Goal: Find specific page/section: Find specific page/section

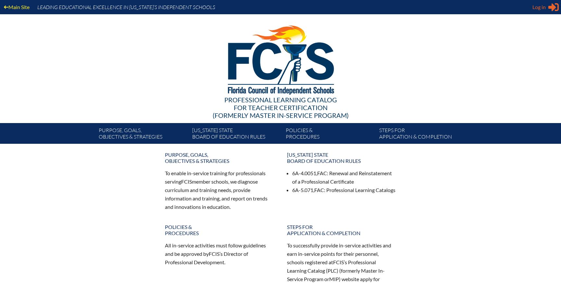
click at [536, 6] on span "Log in" at bounding box center [538, 7] width 13 height 8
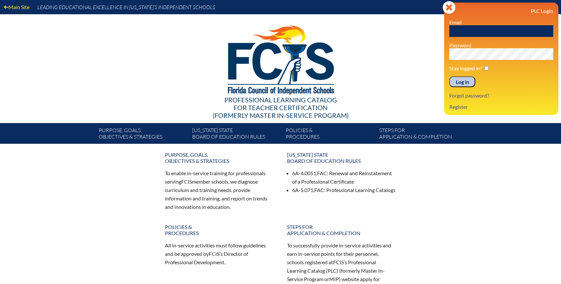
click at [488, 39] on div "PLC Login Email Password Stay logged in? Log in Forgot password? Register" at bounding box center [501, 59] width 104 height 102
click at [485, 32] on input "text" at bounding box center [501, 31] width 104 height 12
type input "[EMAIL_ADDRESS][DOMAIN_NAME]"
click at [449, 77] on input "Log in" at bounding box center [462, 82] width 26 height 11
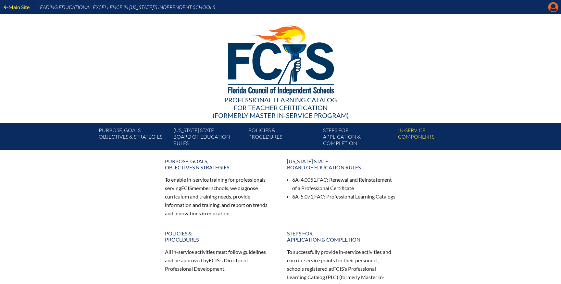
click at [551, 10] on icon "Manage account" at bounding box center [553, 7] width 10 height 10
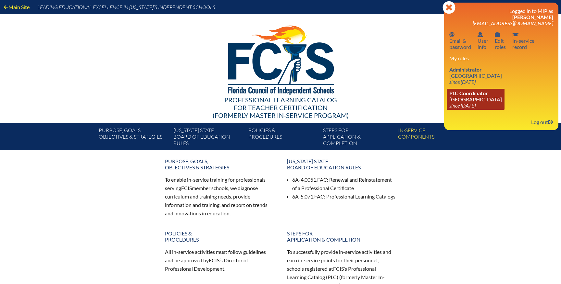
click at [488, 93] on span "PLC Coordinator" at bounding box center [468, 93] width 39 height 6
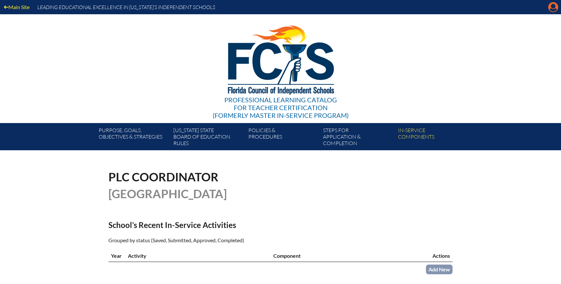
click at [550, 7] on icon at bounding box center [553, 7] width 10 height 10
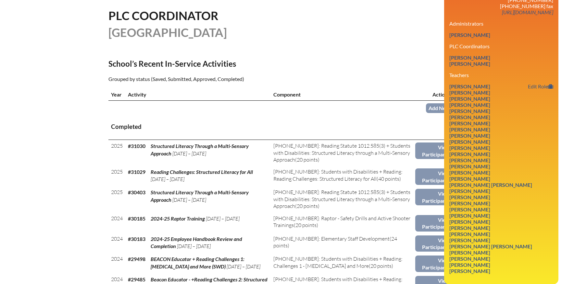
scroll to position [163, 0]
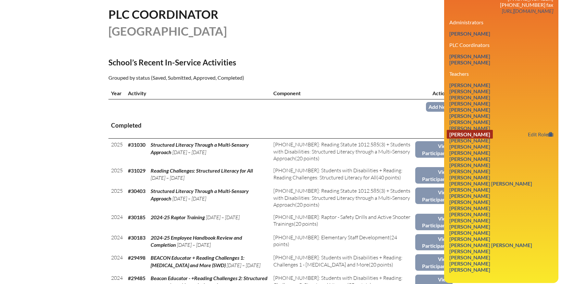
click at [481, 139] on link "Sarah Howard Cotchaleovitch" at bounding box center [469, 134] width 46 height 9
